Goal: Task Accomplishment & Management: Complete application form

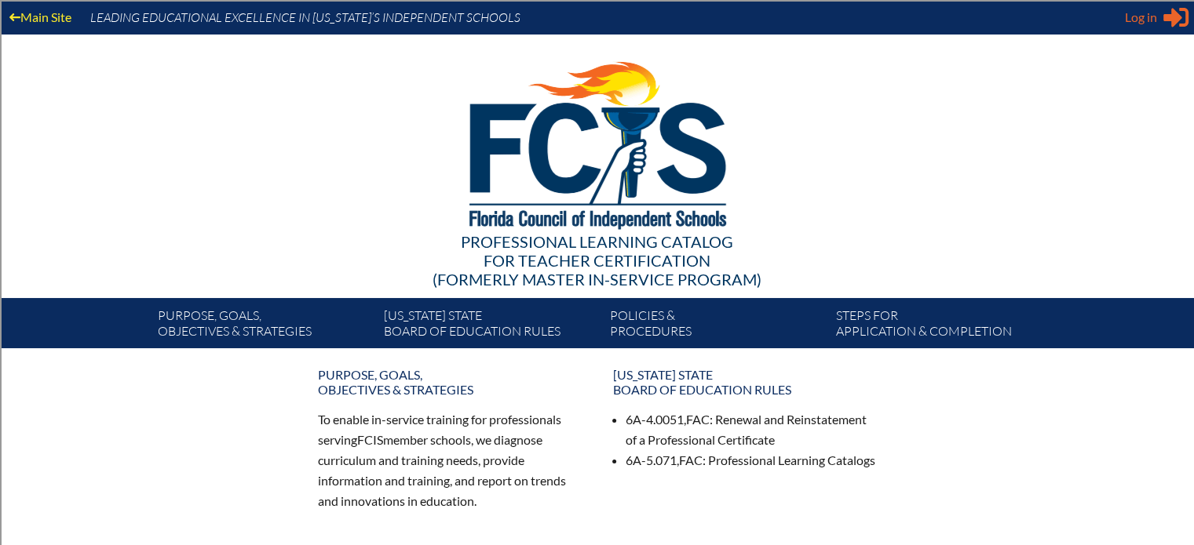
click at [1132, 17] on span "Log in" at bounding box center [1140, 17] width 32 height 19
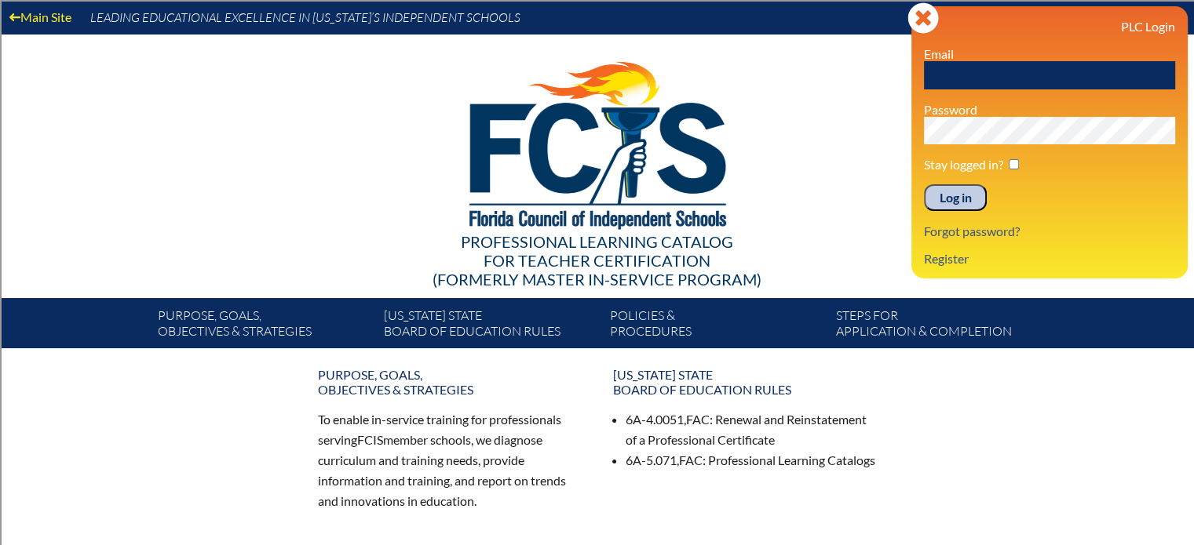
click at [1111, 82] on input "text" at bounding box center [1049, 75] width 251 height 28
type input "[EMAIL_ADDRESS][DOMAIN_NAME]"
click at [924, 184] on input "Log in" at bounding box center [955, 197] width 63 height 27
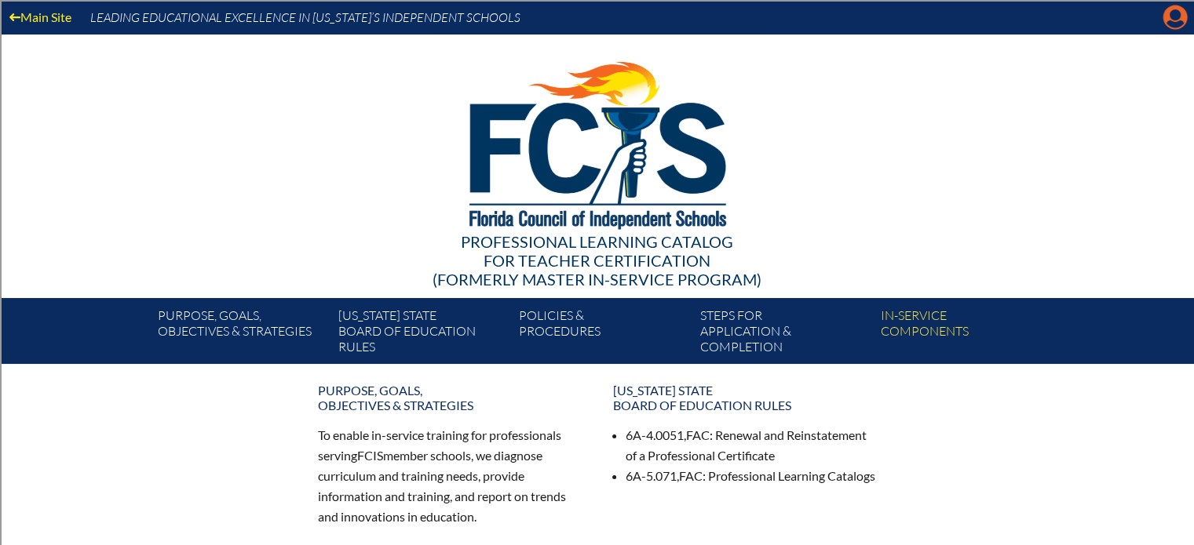
click at [1178, 9] on icon at bounding box center [1175, 17] width 24 height 24
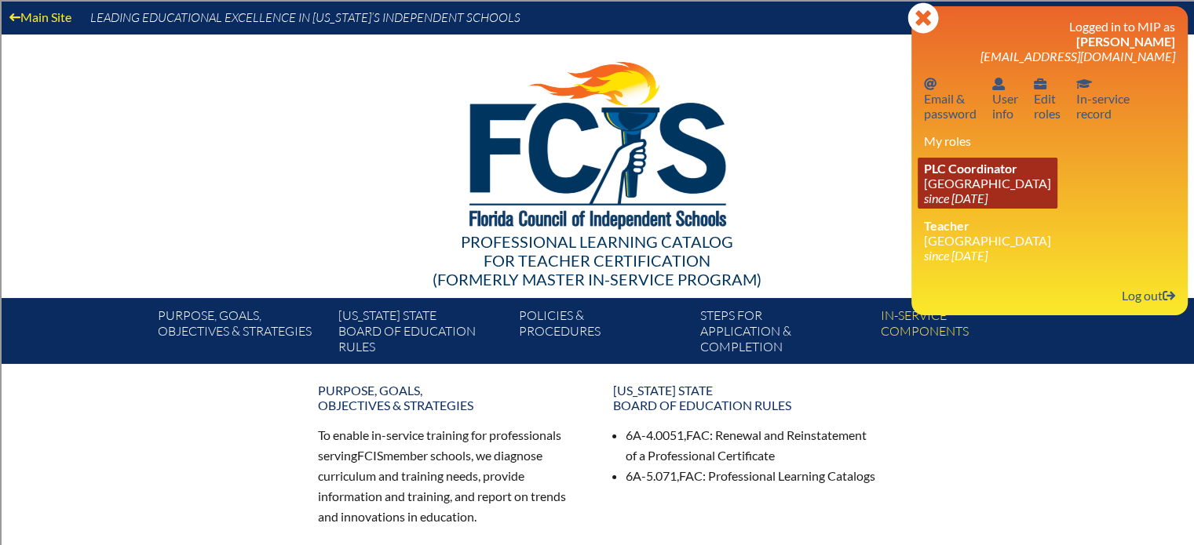
click at [969, 178] on link "PLC Coordinator Holy Nativity Episcopal School since 2016 Dec 8" at bounding box center [987, 183] width 140 height 51
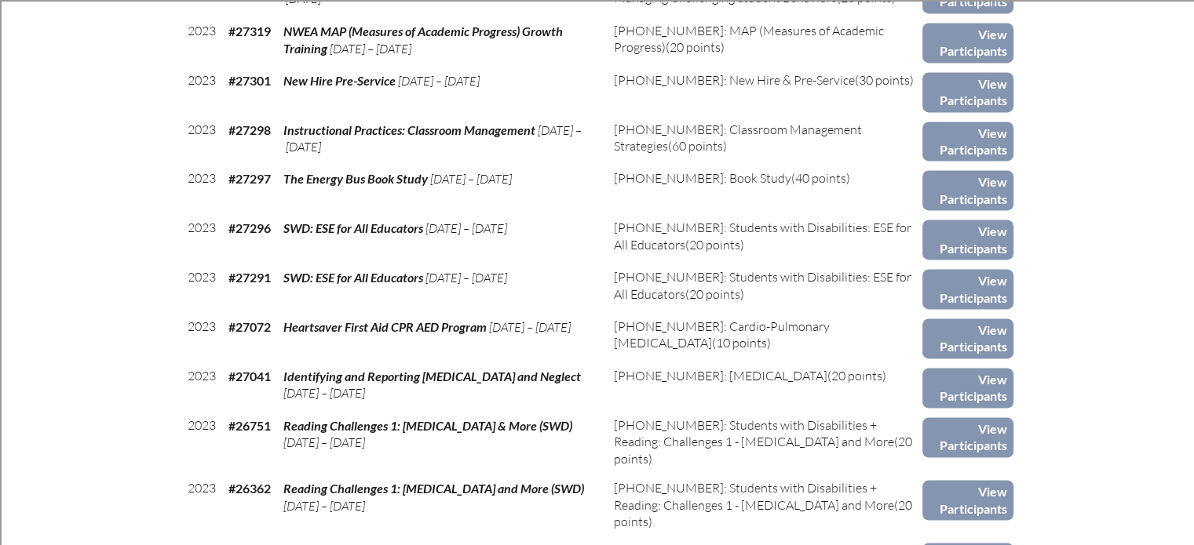
scroll to position [2433, 0]
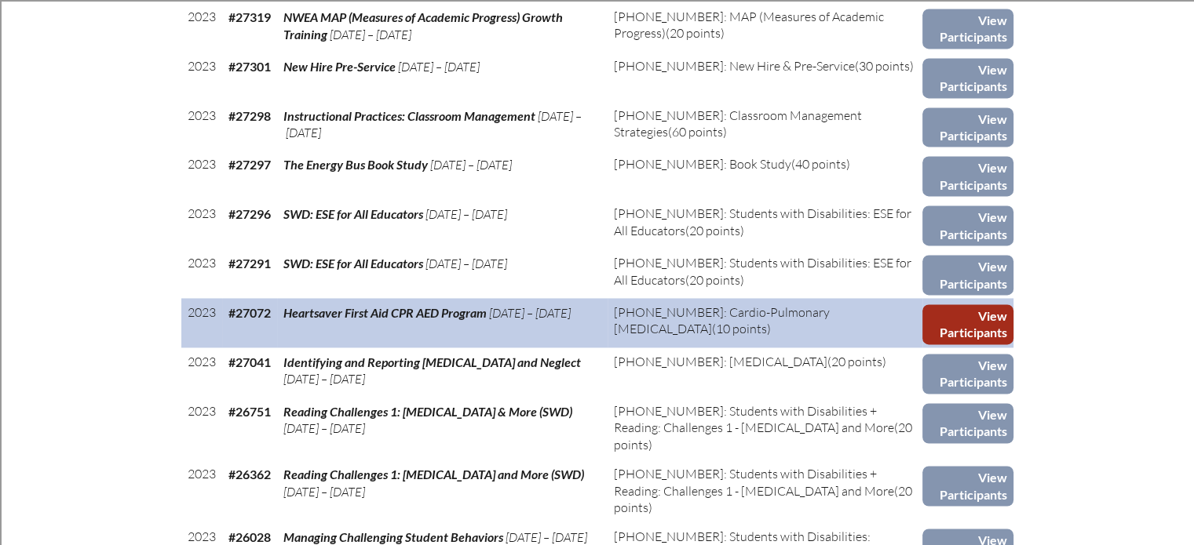
click at [960, 315] on link "View Participants" at bounding box center [967, 324] width 91 height 40
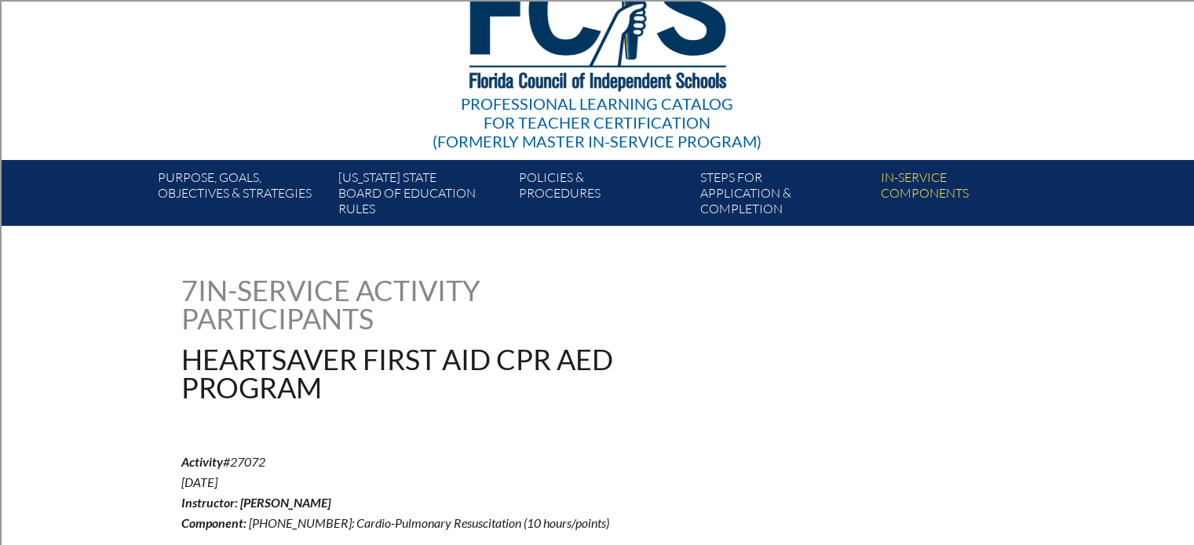
scroll to position [199, 0]
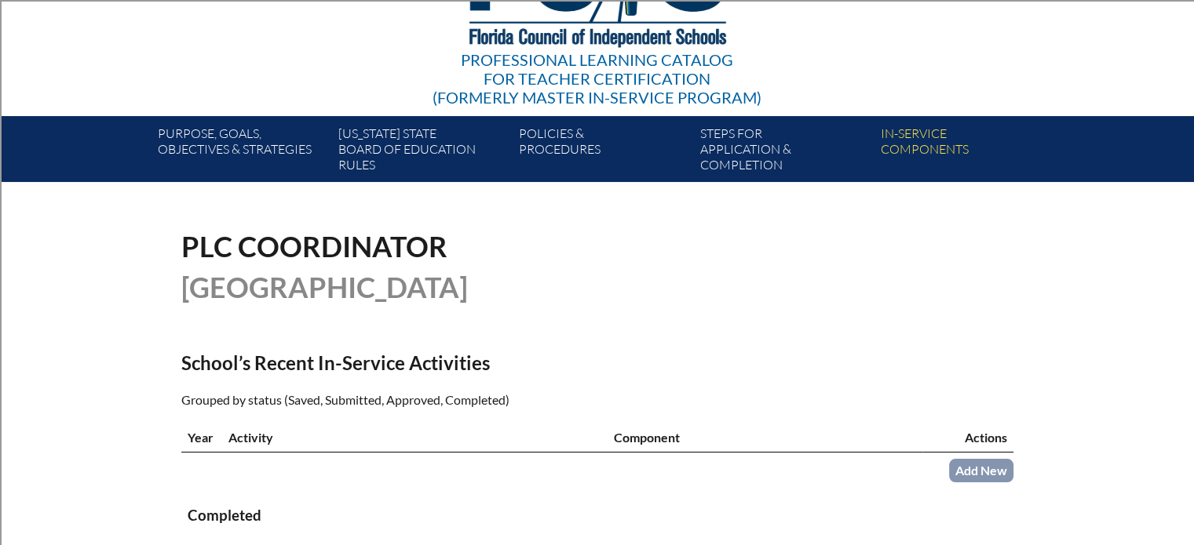
scroll to position [314, 0]
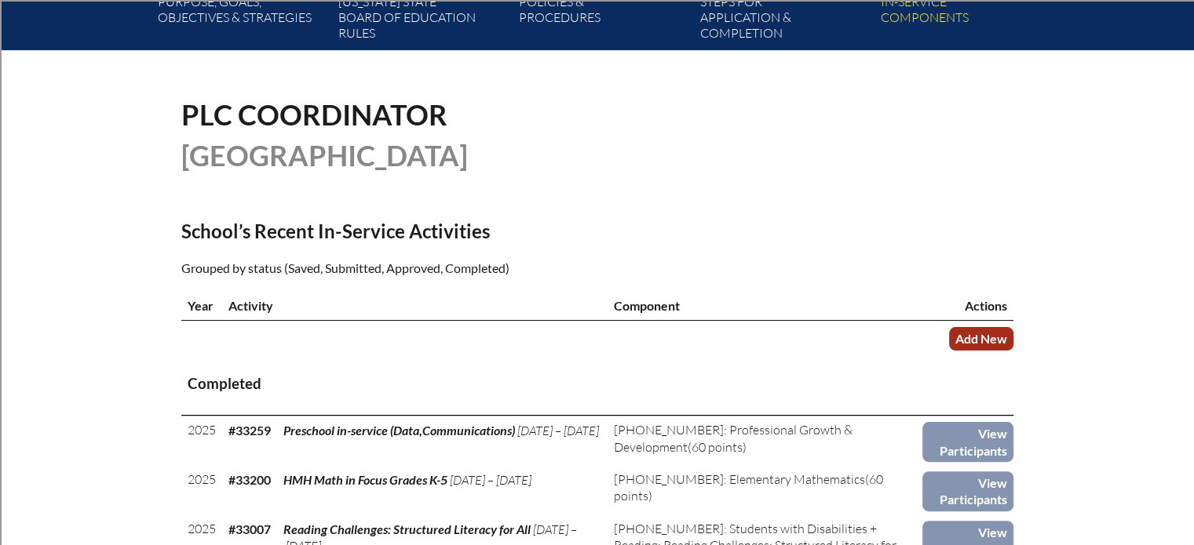
click at [994, 340] on link "Add New" at bounding box center [981, 338] width 64 height 23
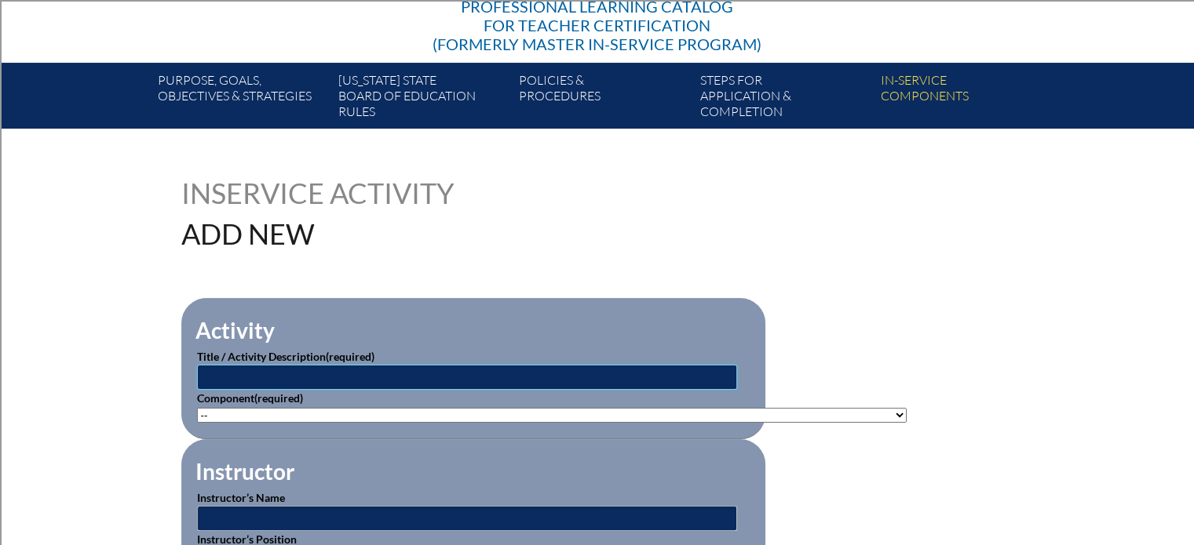
click at [384, 376] on input "text" at bounding box center [467, 377] width 540 height 25
type input "Heartsaver First Aid CPR AED"
click at [452, 408] on select"]"] "-- 1-000-001: Appropriate Art Activities 1-000-002: Concept and Art Process for…" at bounding box center [551, 415] width 709 height 15
select select"]"] "20477"
click at [197, 408] on select"]"] "-- 1-000-001: Appropriate Art Activities 1-000-002: Concept and Art Process for…" at bounding box center [551, 415] width 709 height 15
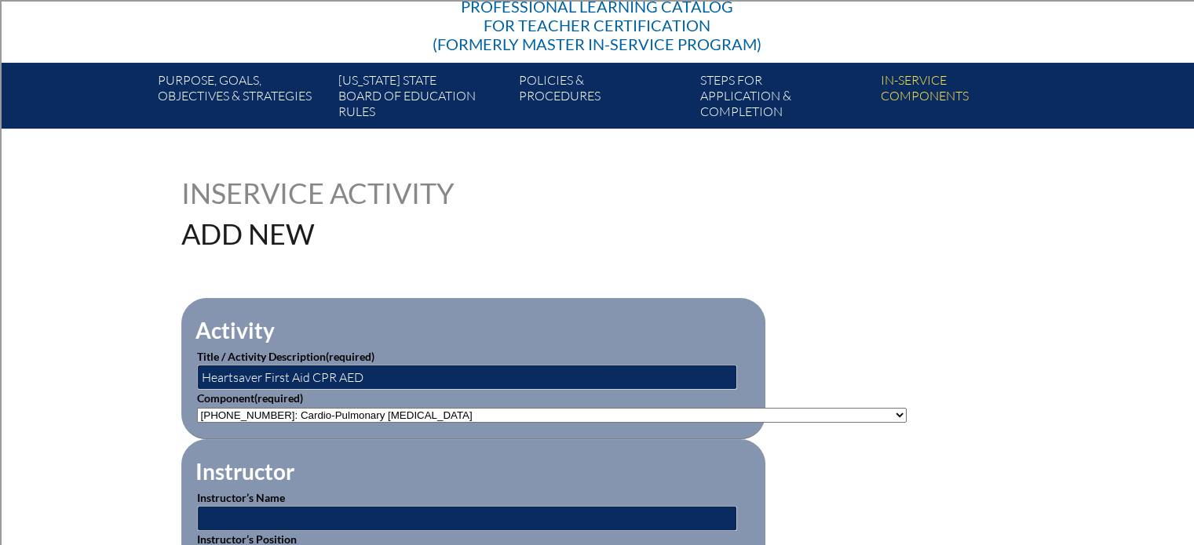
scroll to position [314, 0]
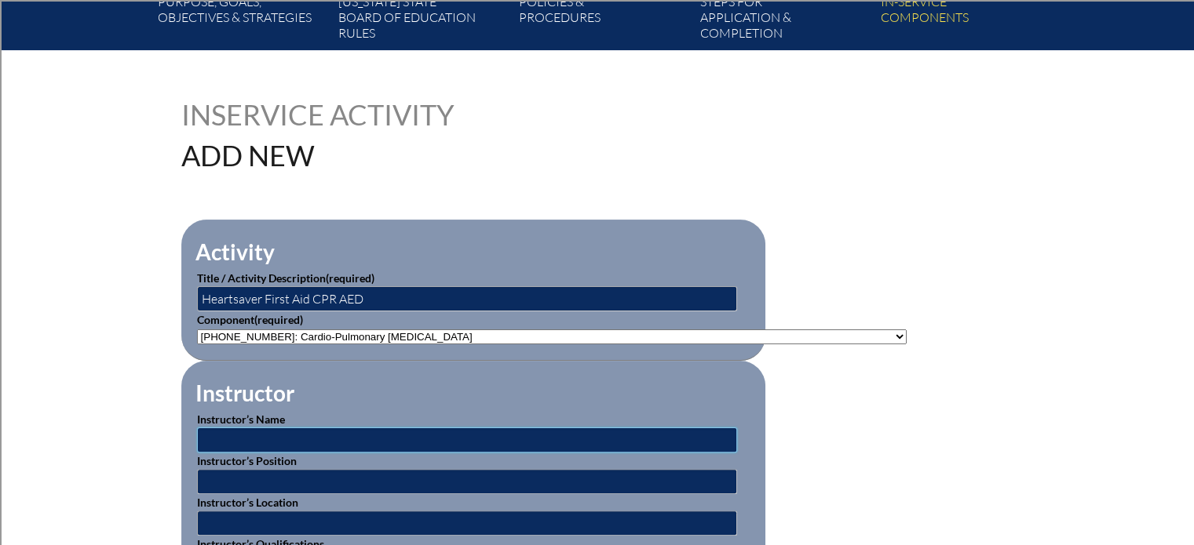
click at [343, 430] on input "text" at bounding box center [467, 440] width 540 height 25
type input "[PERSON_NAME]"
click at [298, 476] on input "text" at bounding box center [467, 481] width 540 height 25
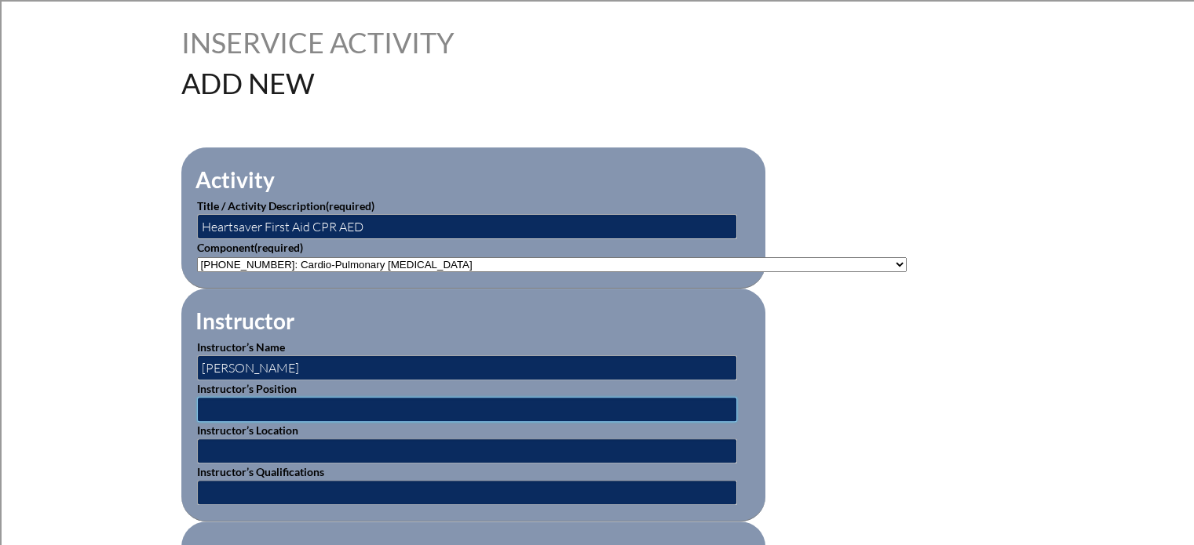
scroll to position [471, 0]
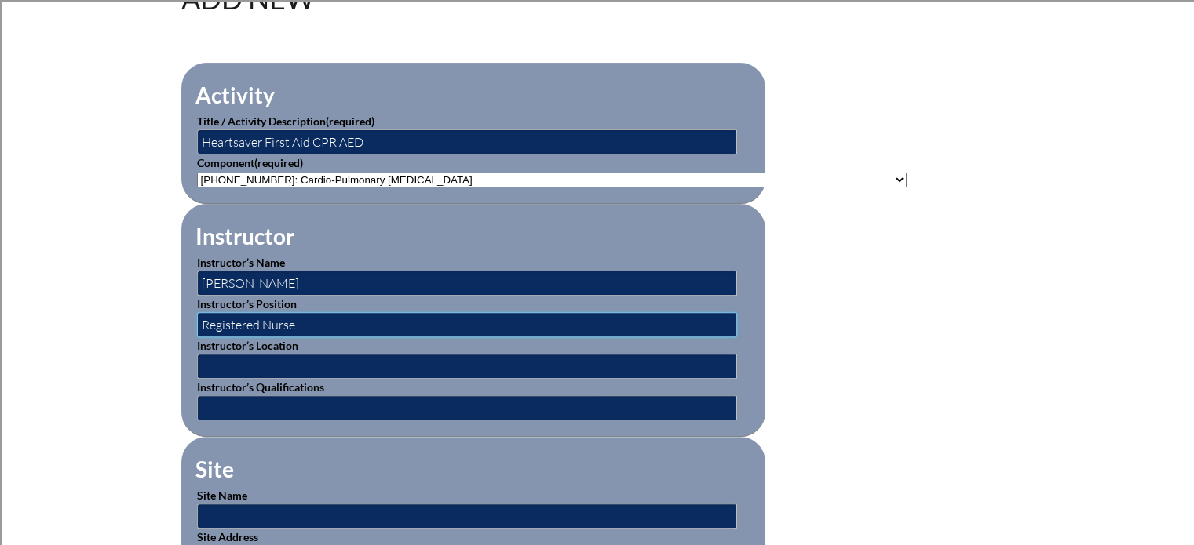
type input "Registered Nurse"
type input "[GEOGRAPHIC_DATA][US_STATE]"
type input "Registered Nurse"
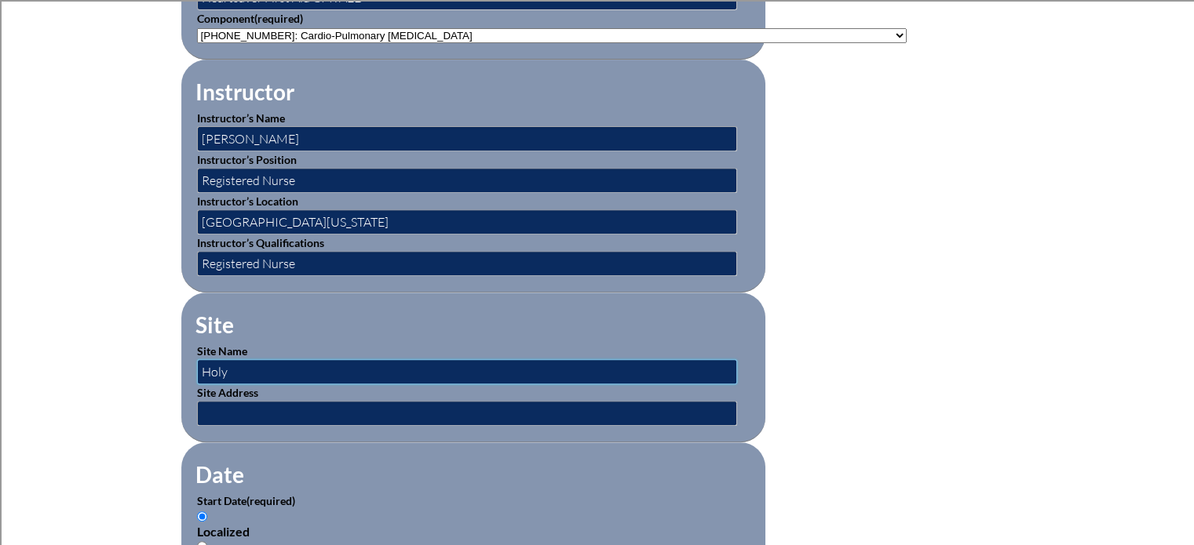
scroll to position [706, 0]
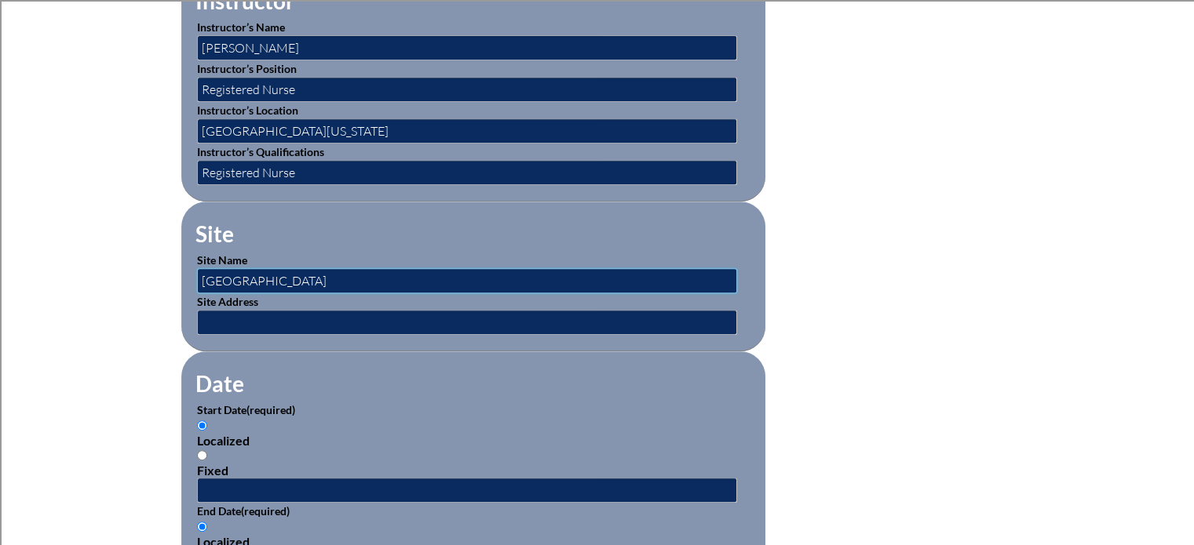
type input "[GEOGRAPHIC_DATA]"
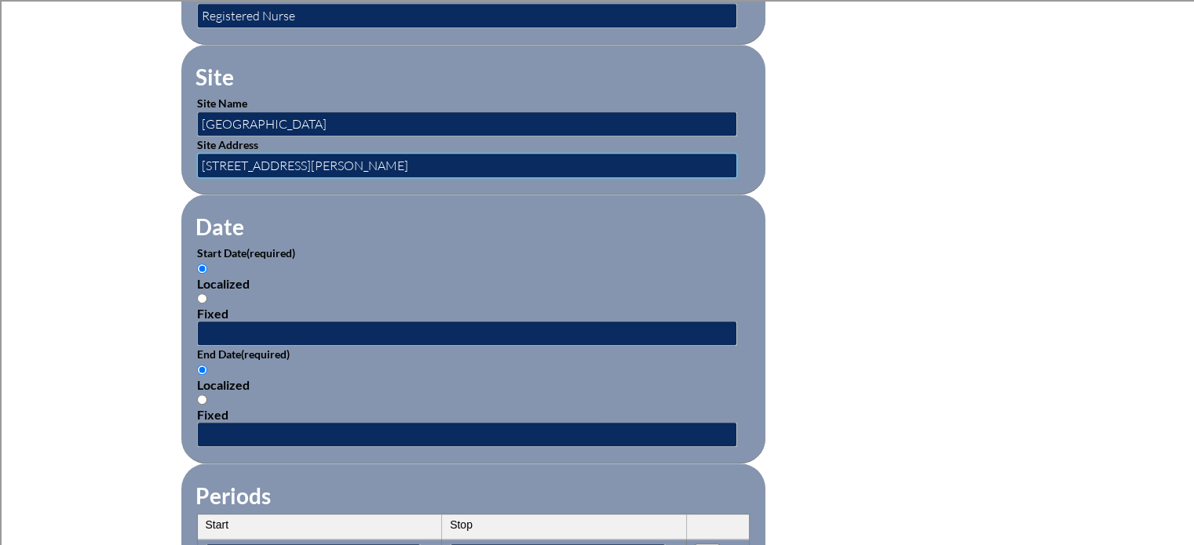
type input "[STREET_ADDRESS][PERSON_NAME]"
click at [198, 293] on input "Fixed" at bounding box center [202, 298] width 10 height 10
radio input "true"
click at [227, 329] on input "text" at bounding box center [467, 333] width 540 height 25
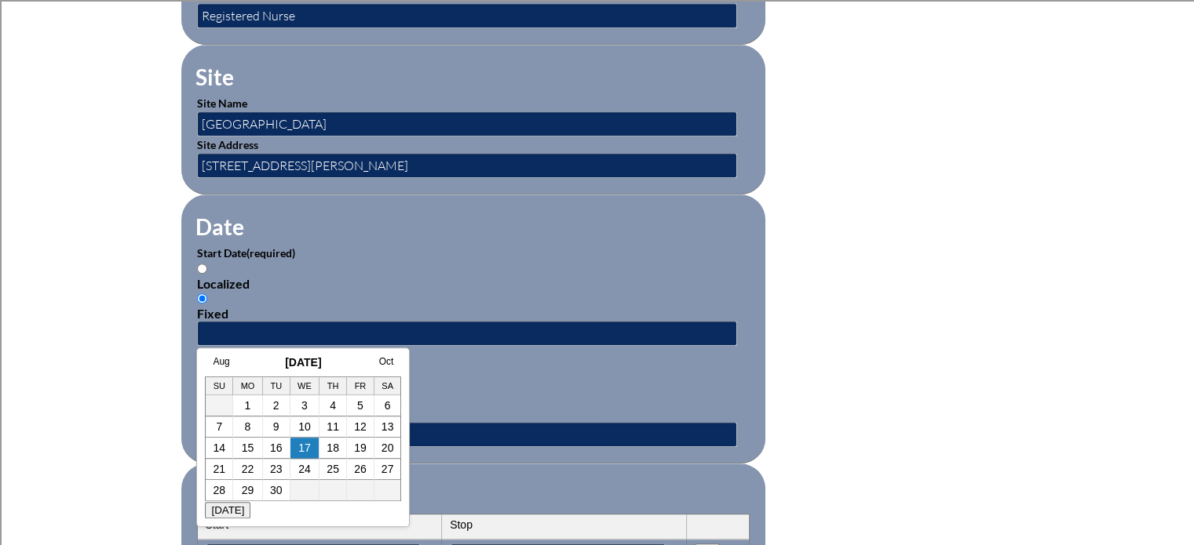
click at [227, 366] on h3 "September 2025" at bounding box center [303, 362] width 196 height 13
click at [226, 363] on link "Aug" at bounding box center [221, 361] width 16 height 11
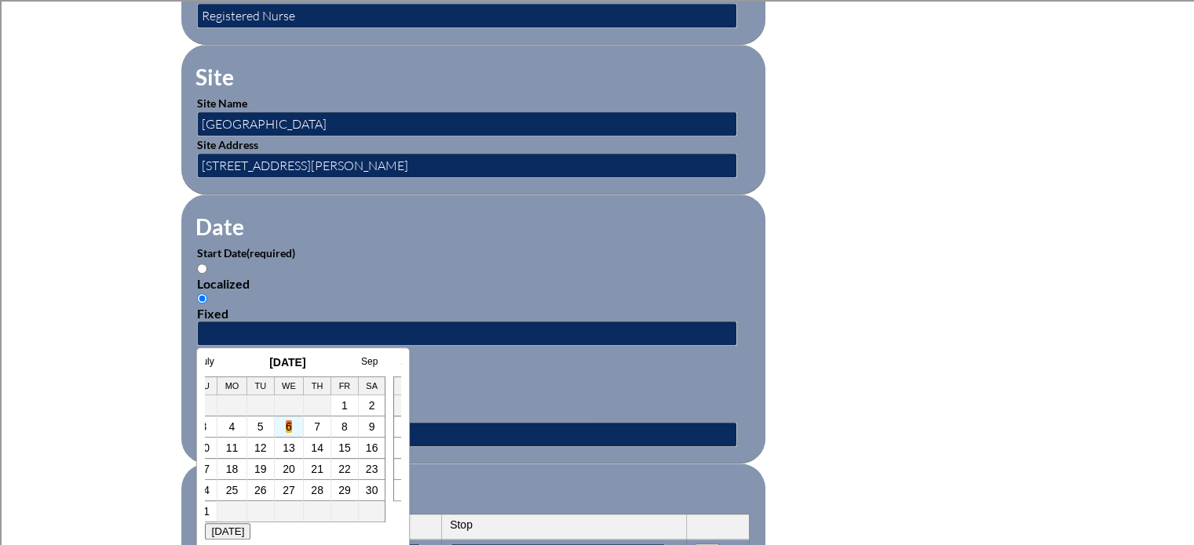
click at [287, 425] on link "6" at bounding box center [289, 427] width 6 height 13
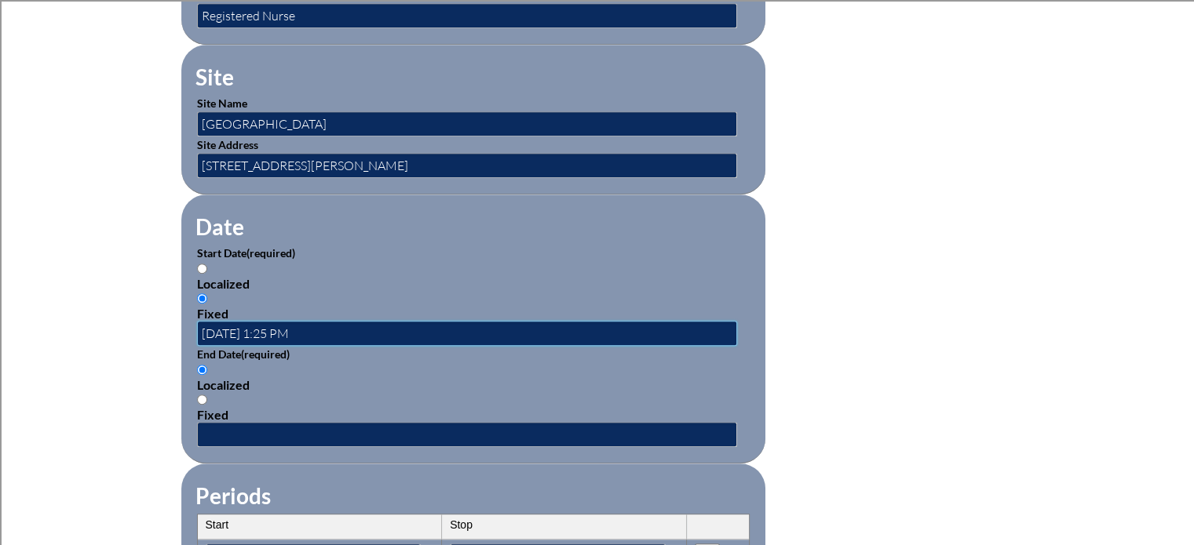
scroll to position [0, 0]
click at [275, 323] on input "2025-08-06 1:25 PM" at bounding box center [467, 333] width 540 height 25
type input "[DATE] 9:00 AM"
click at [206, 395] on input "Fixed" at bounding box center [202, 400] width 10 height 10
radio input "true"
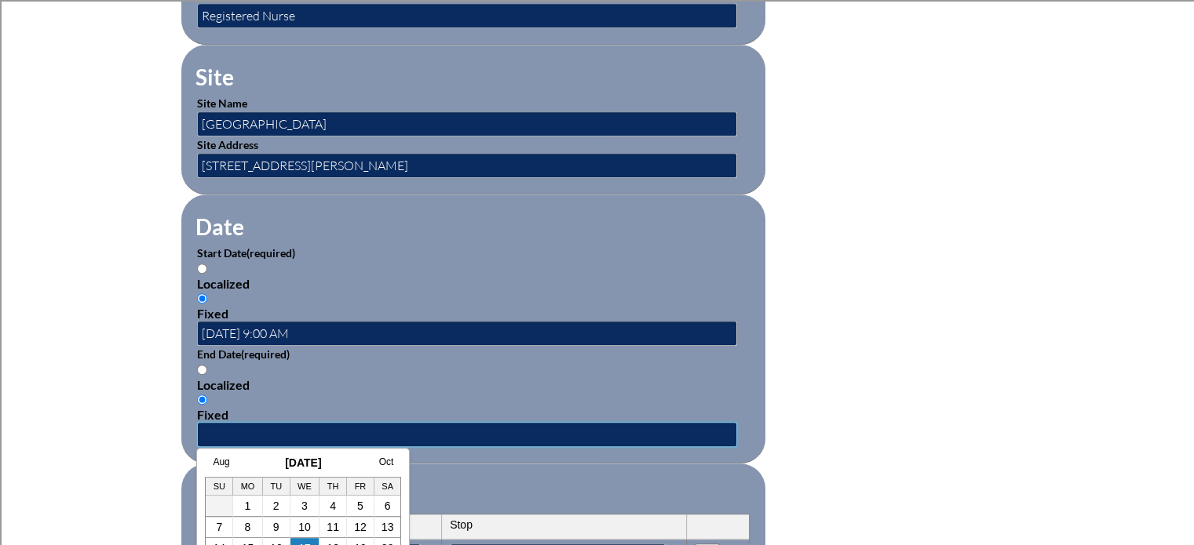
click at [232, 428] on input "text" at bounding box center [467, 434] width 540 height 25
click at [220, 462] on link "Aug" at bounding box center [221, 462] width 16 height 11
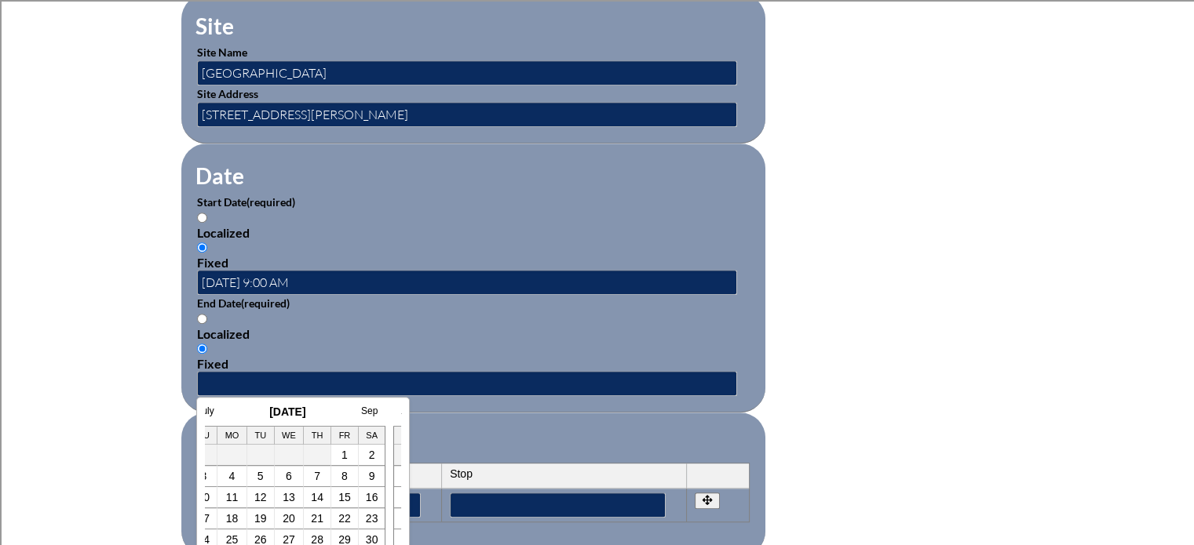
scroll to position [942, 0]
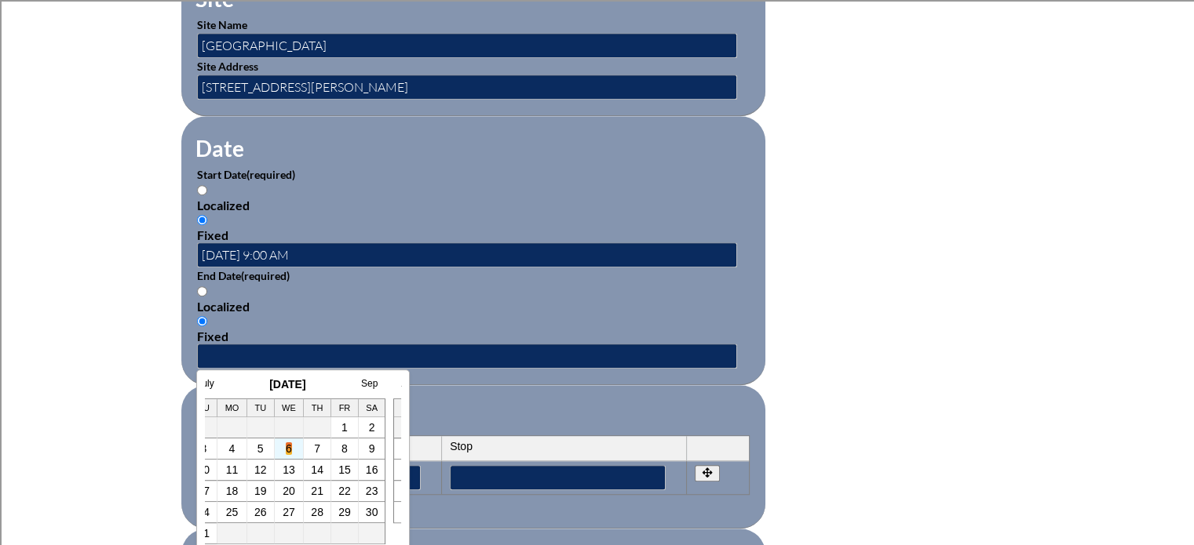
click at [289, 448] on link "6" at bounding box center [289, 449] width 6 height 13
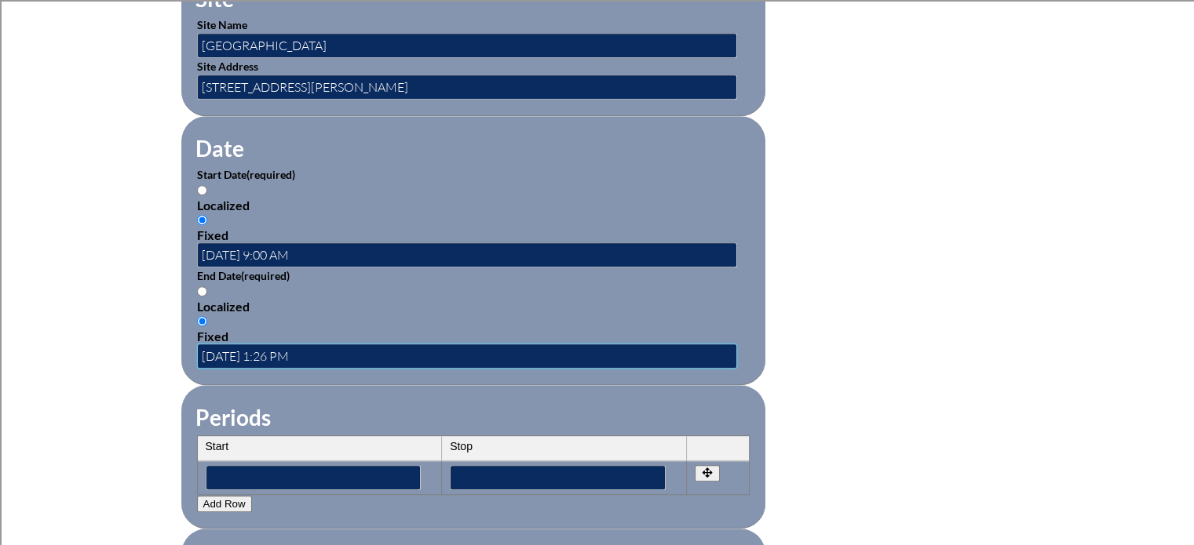
scroll to position [0, 0]
click at [278, 344] on input "2025-08-06 1:26 PM" at bounding box center [467, 356] width 540 height 25
click at [302, 349] on input "2025-08-06 11:26 PM" at bounding box center [467, 356] width 540 height 25
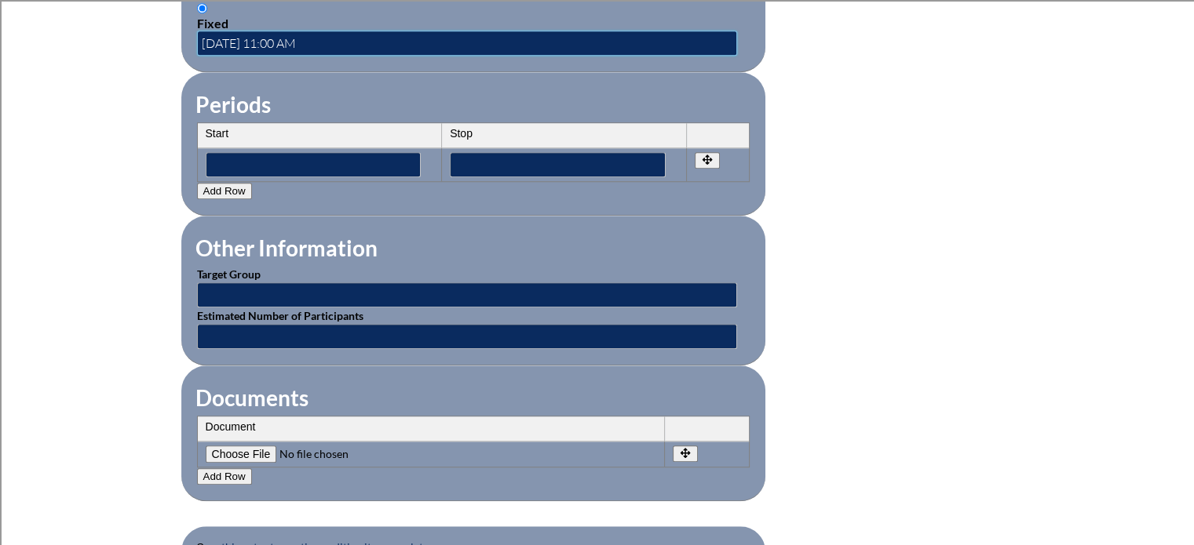
scroll to position [1256, 0]
type input "[DATE] 11:00 AM"
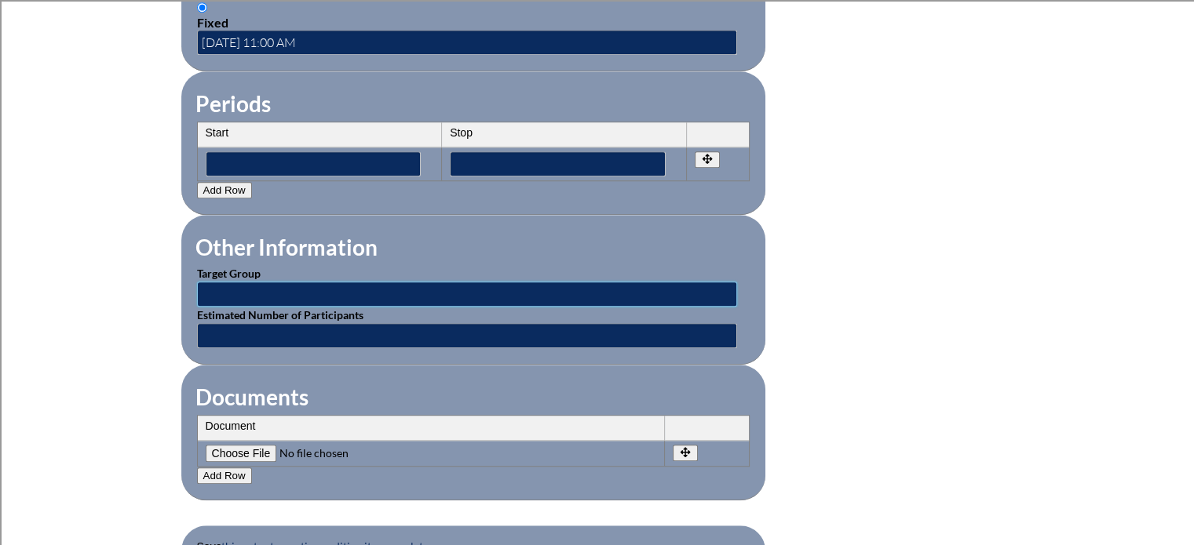
click at [364, 282] on input "text" at bounding box center [467, 294] width 540 height 25
type input "Faculty"
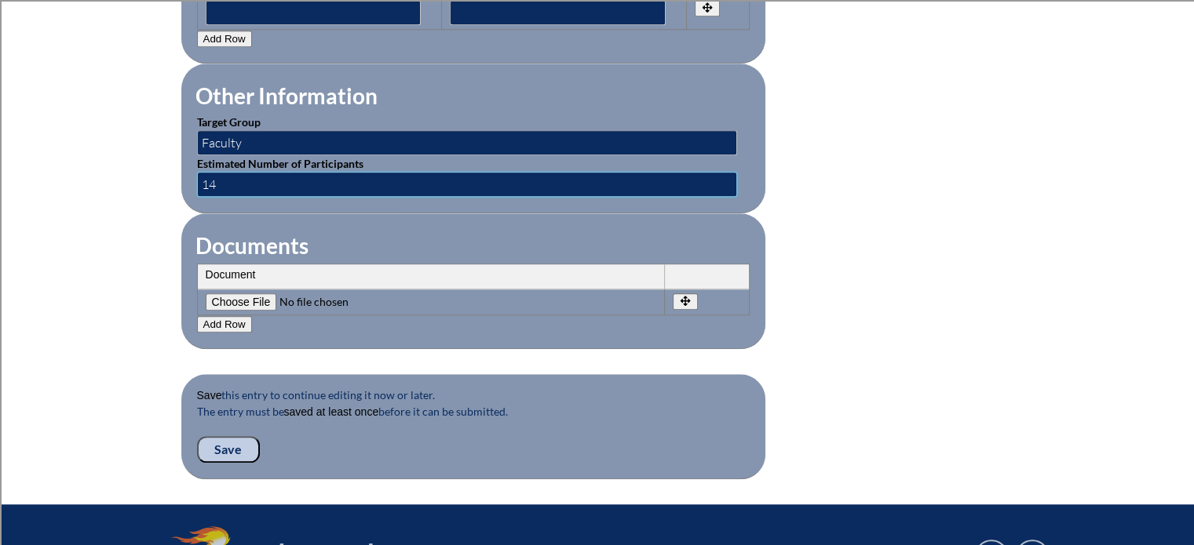
scroll to position [1491, 0]
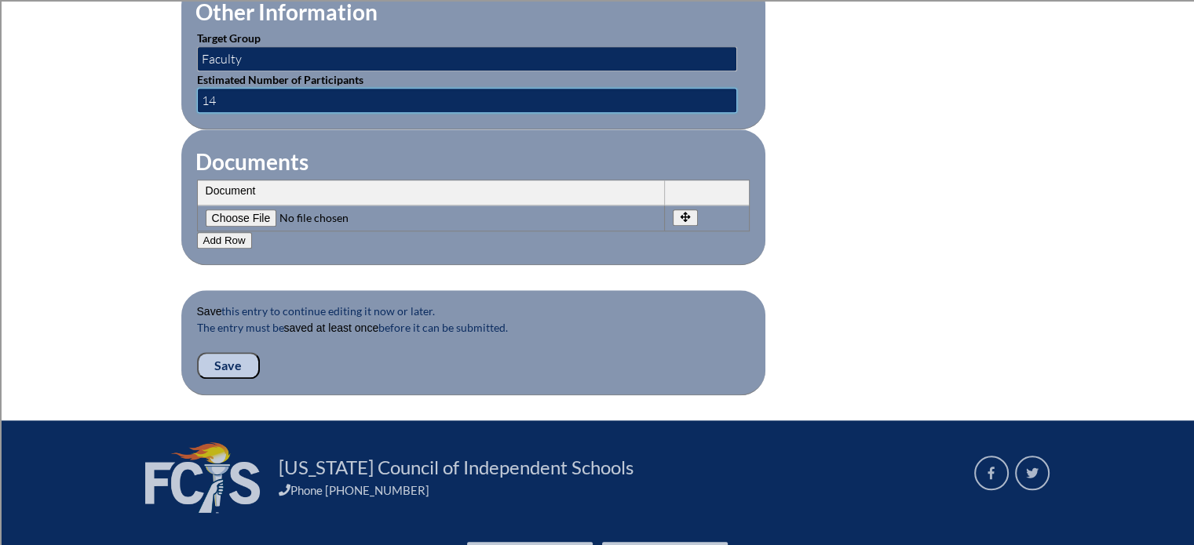
type input "14"
click at [237, 352] on input "Save" at bounding box center [228, 365] width 63 height 27
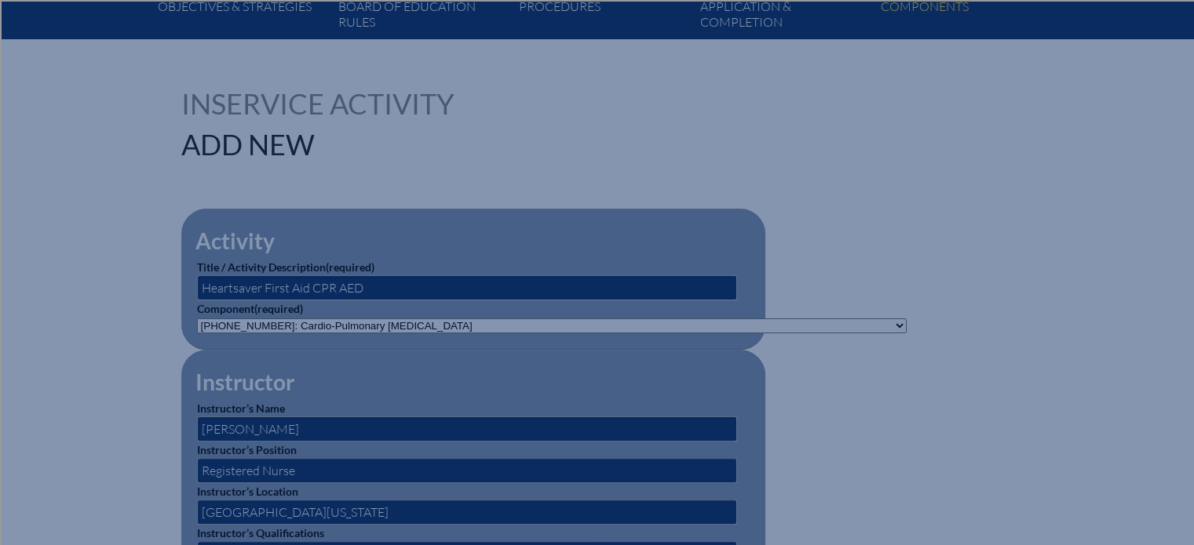
scroll to position [0, 0]
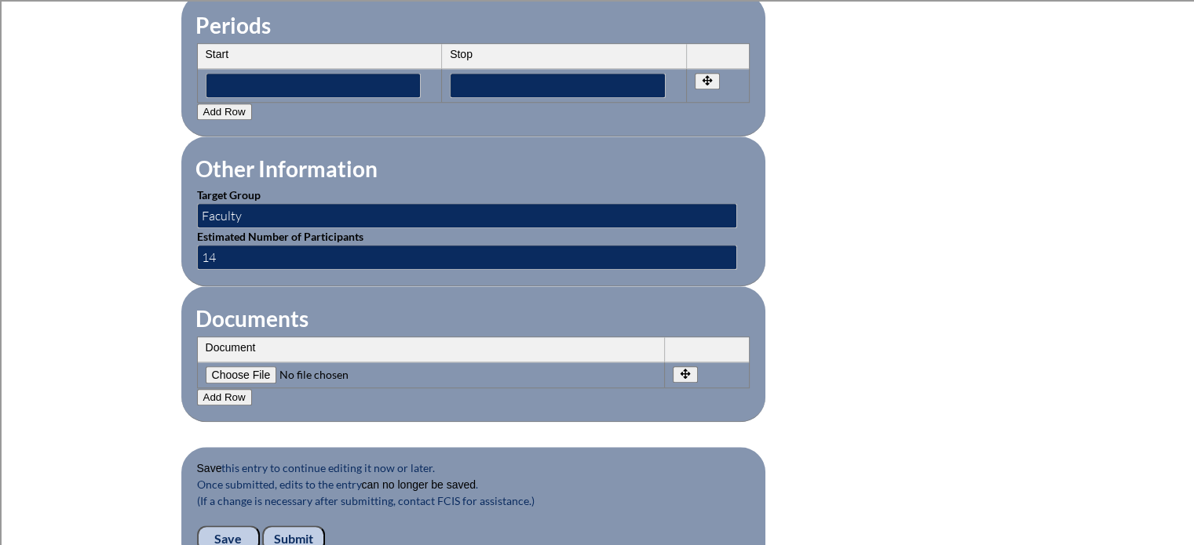
scroll to position [1598, 0]
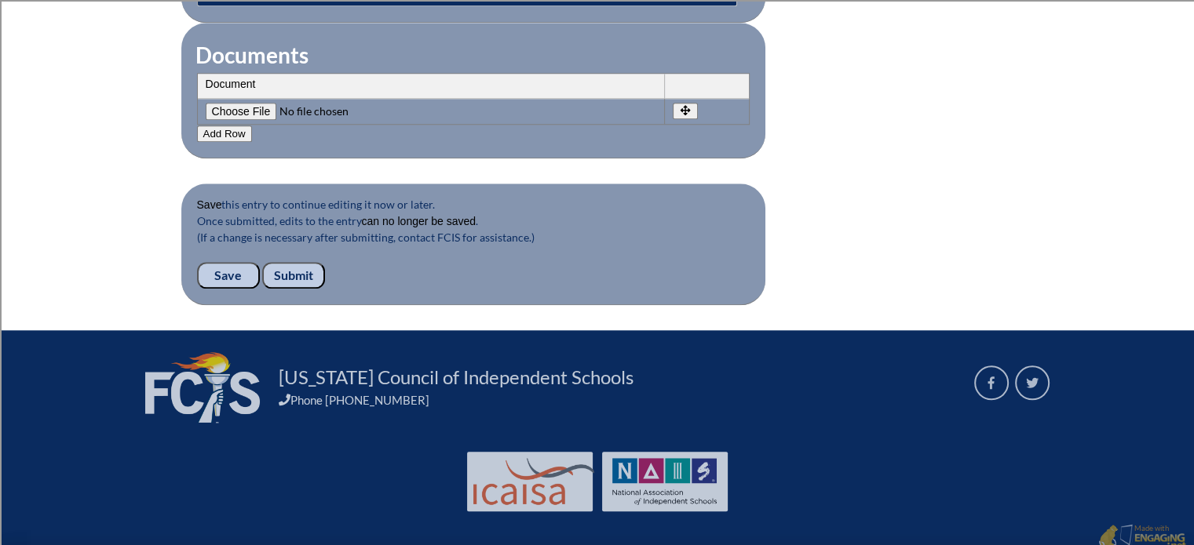
click at [308, 262] on input "Submit" at bounding box center [293, 275] width 63 height 27
